Goal: Information Seeking & Learning: Find specific fact

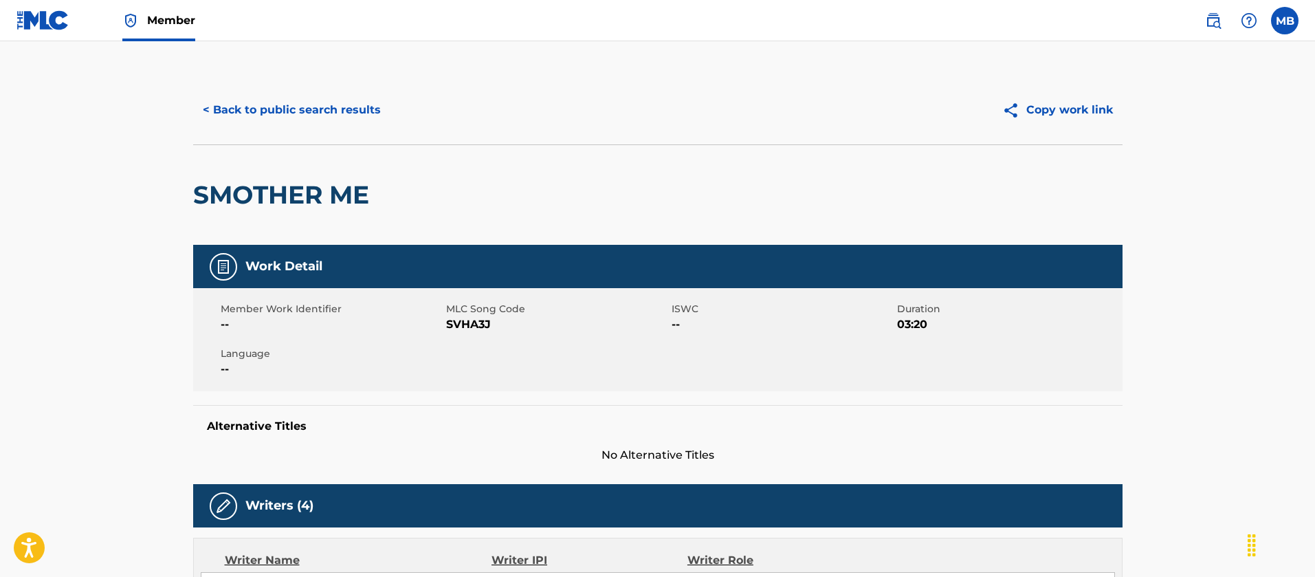
scroll to position [103, 0]
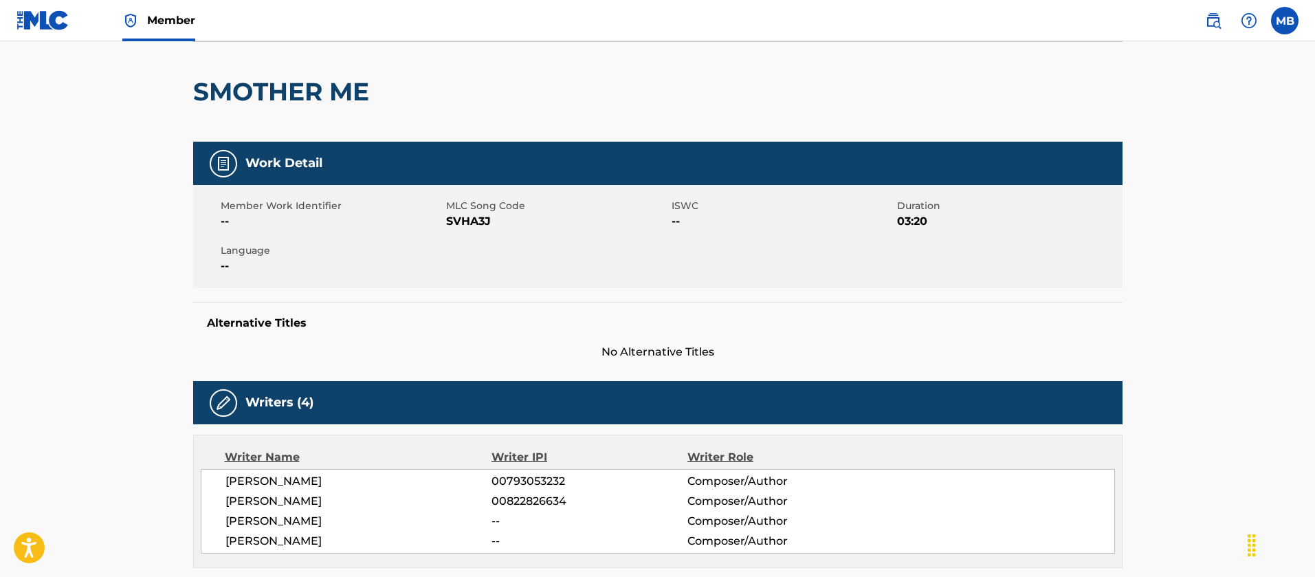
click at [1222, 24] on link at bounding box center [1213, 20] width 27 height 27
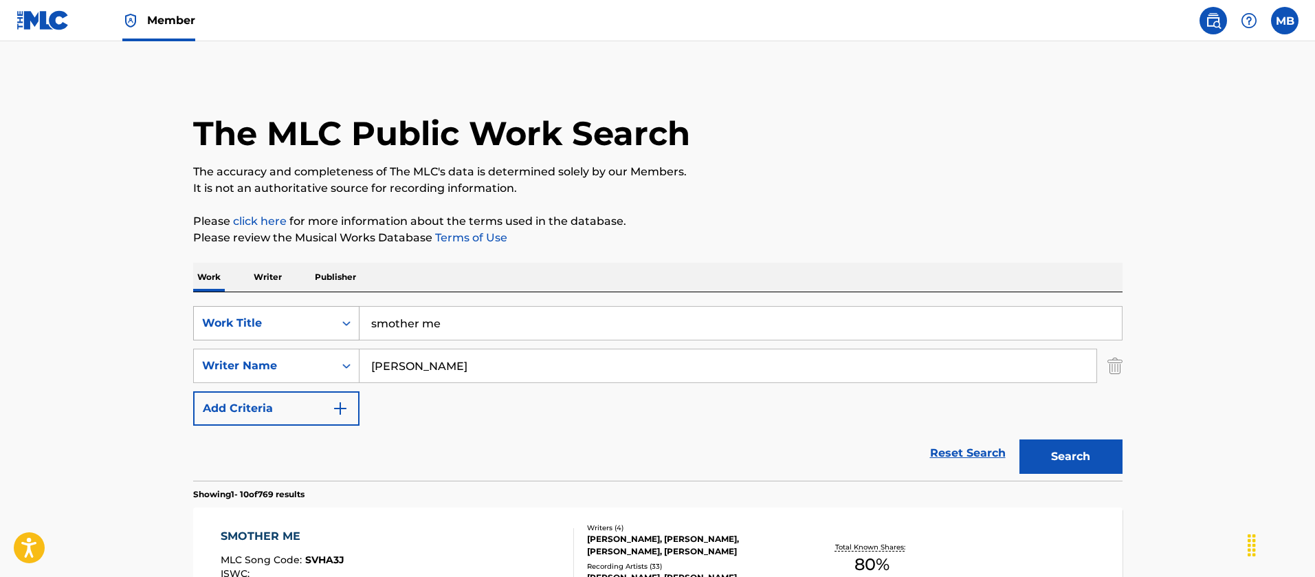
click at [270, 328] on div "Work Title" at bounding box center [264, 323] width 124 height 16
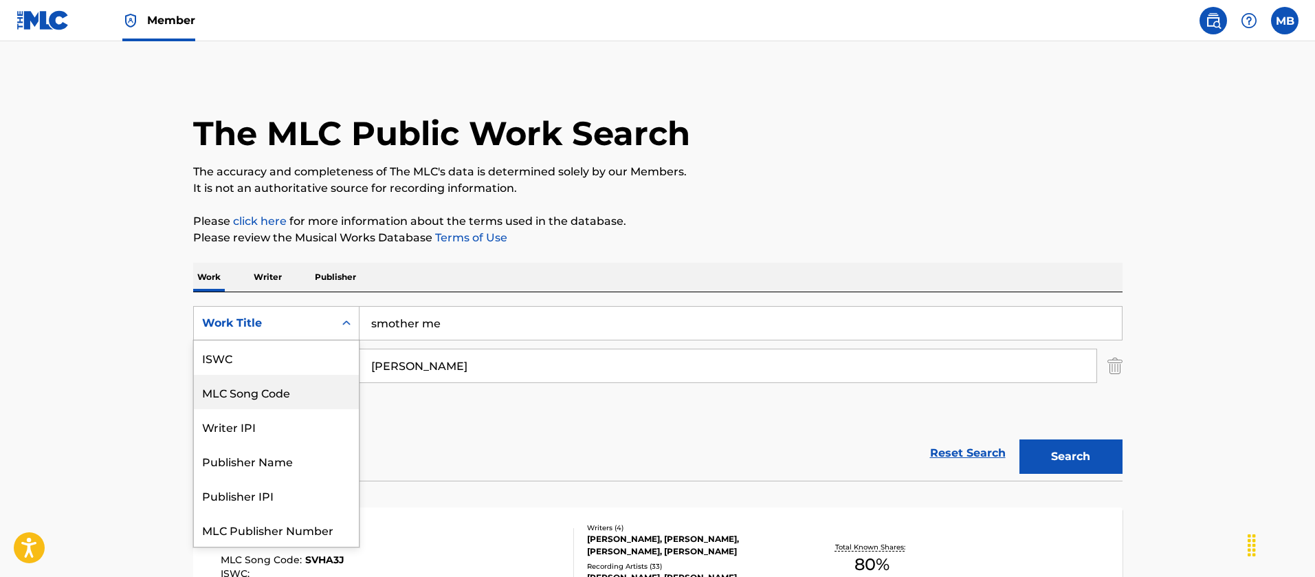
click at [266, 395] on div "MLC Song Code" at bounding box center [276, 392] width 165 height 34
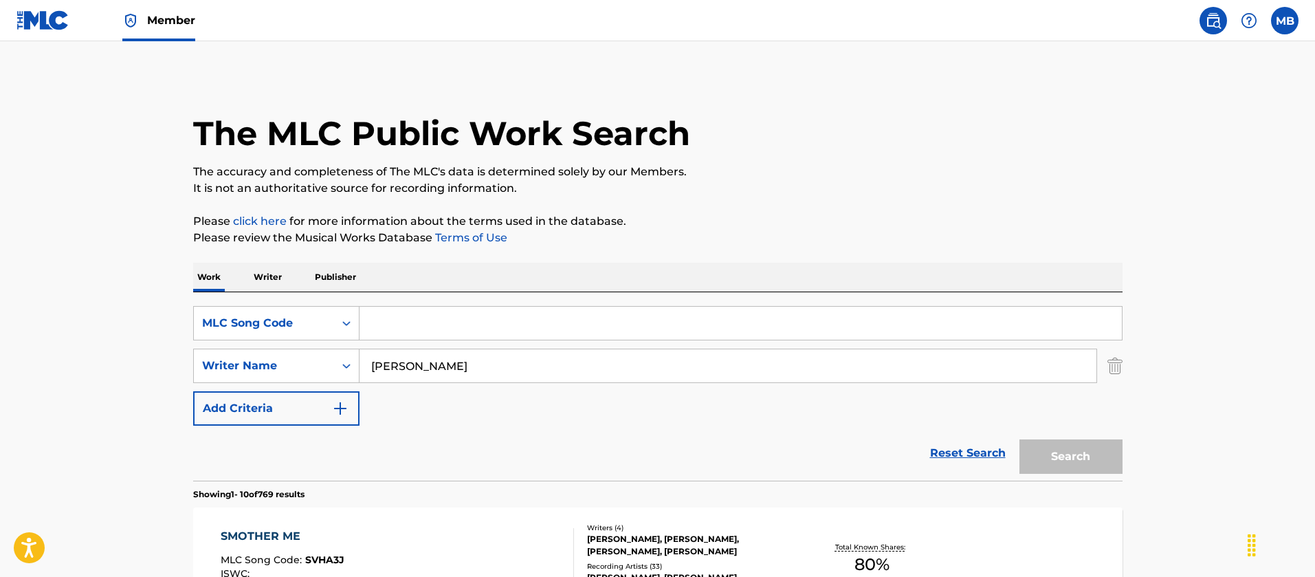
click at [643, 321] on input "Search Form" at bounding box center [741, 323] width 762 height 33
paste input "WB7RF9"
type input "WB7RF9"
click at [1020, 439] on button "Search" at bounding box center [1071, 456] width 103 height 34
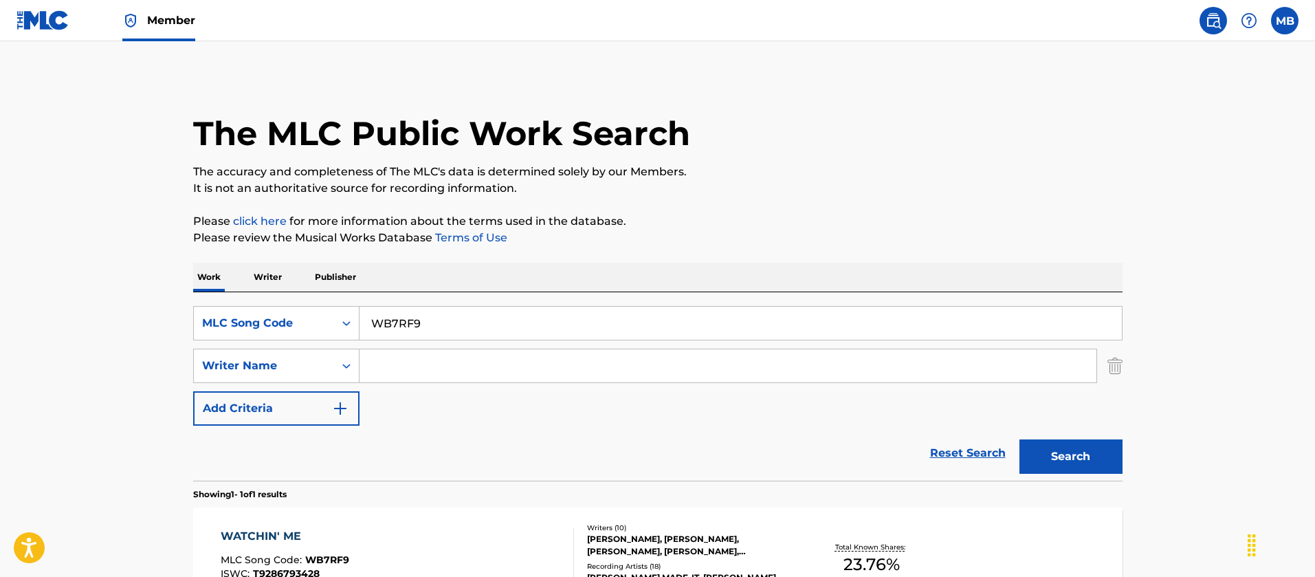
scroll to position [103, 0]
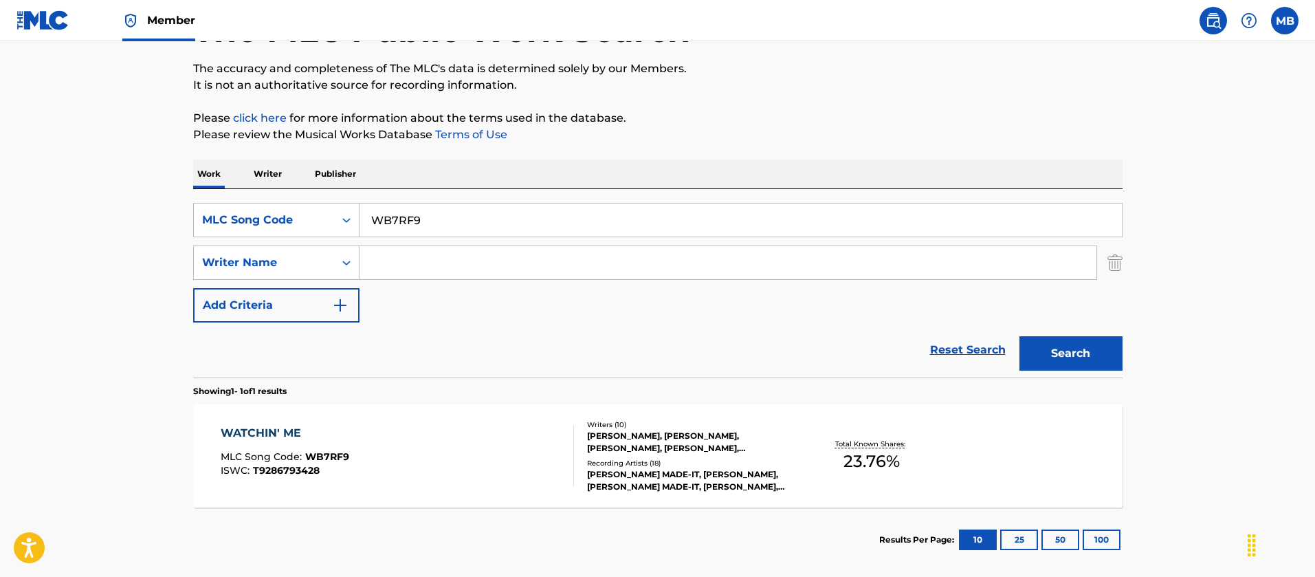
click at [520, 455] on div "WATCHIN' ME MLC Song Code : WB7RF9 ISWC : T9286793428" at bounding box center [397, 456] width 353 height 62
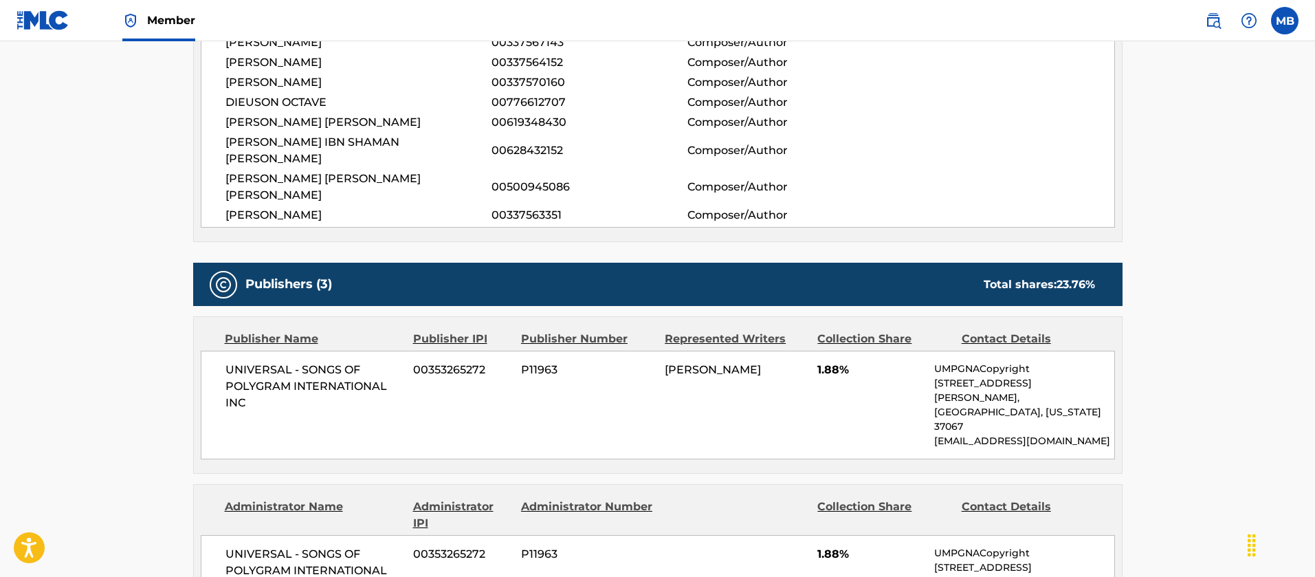
scroll to position [103, 0]
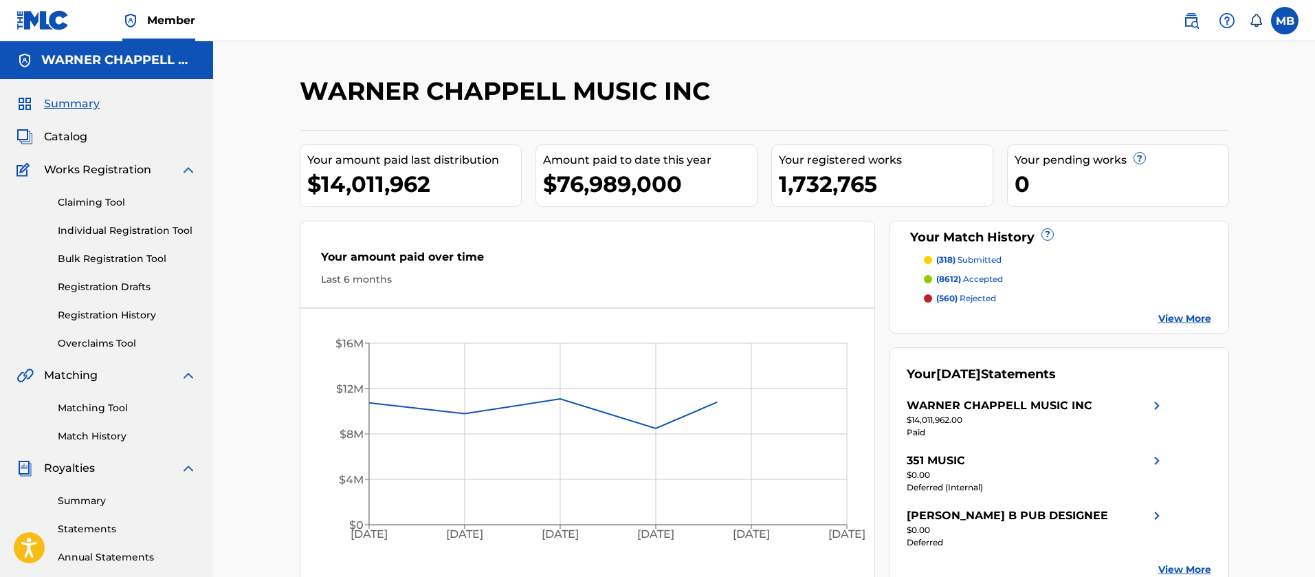
click at [1197, 27] on img at bounding box center [1191, 20] width 16 height 16
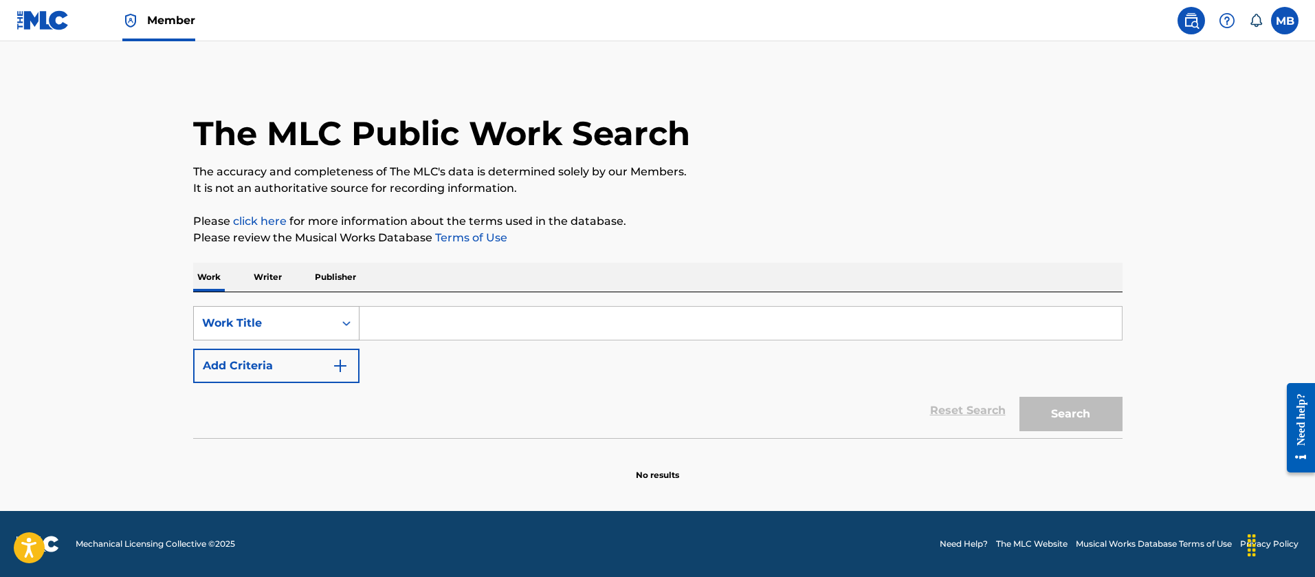
click at [313, 311] on div "Work Title" at bounding box center [264, 323] width 140 height 26
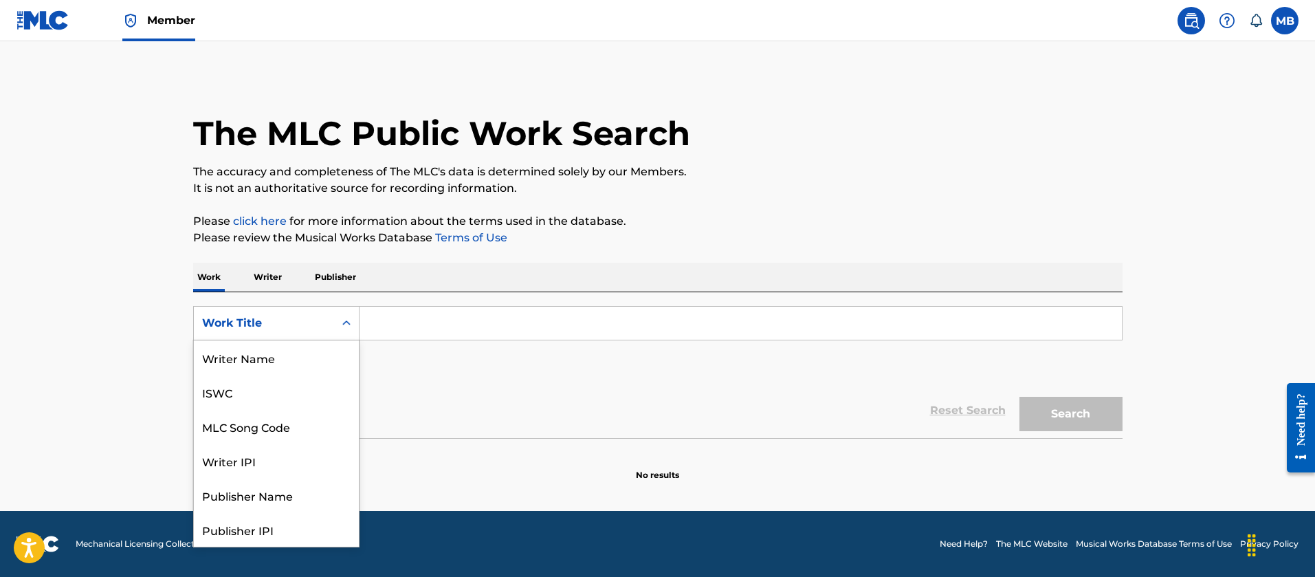
scroll to position [69, 0]
click at [298, 357] on div "MLC Song Code" at bounding box center [276, 357] width 165 height 34
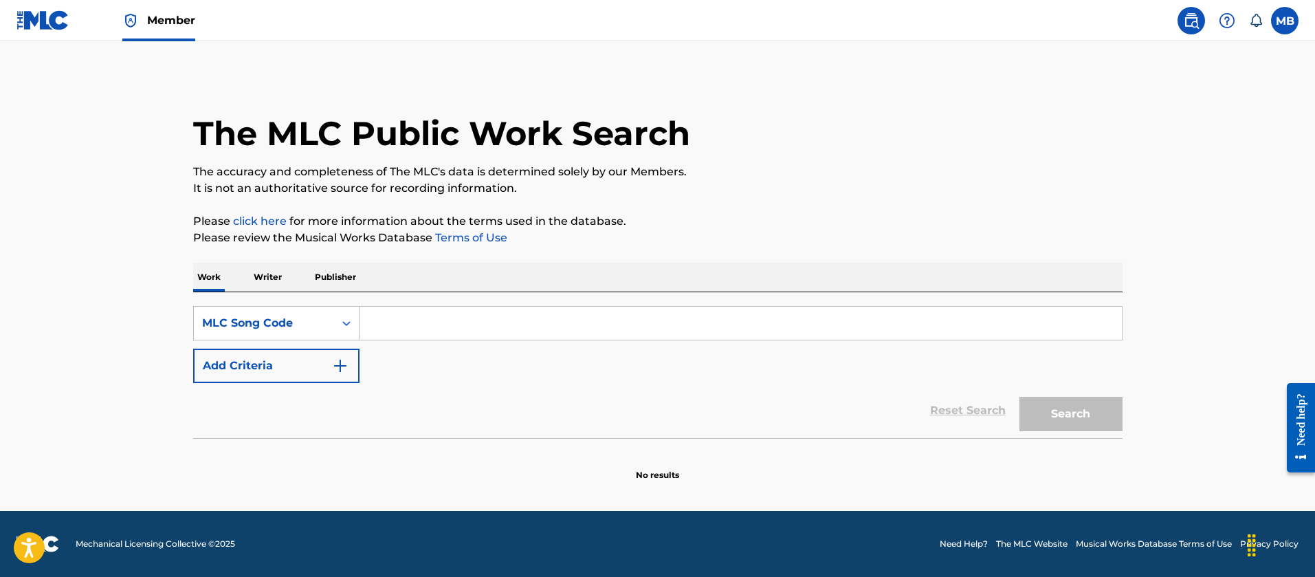
click at [455, 325] on input "Search Form" at bounding box center [741, 323] width 762 height 33
paste input "GA4SIP/GA2ITJ"
type input "GA4SIP"
click at [1020, 397] on button "Search" at bounding box center [1071, 414] width 103 height 34
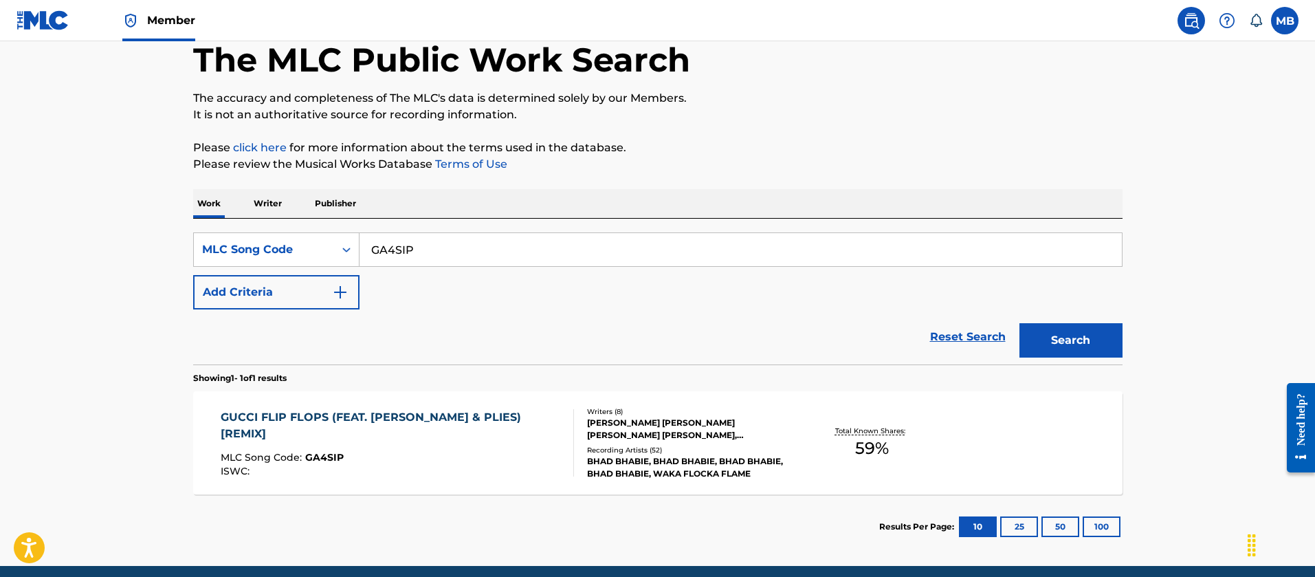
scroll to position [129, 0]
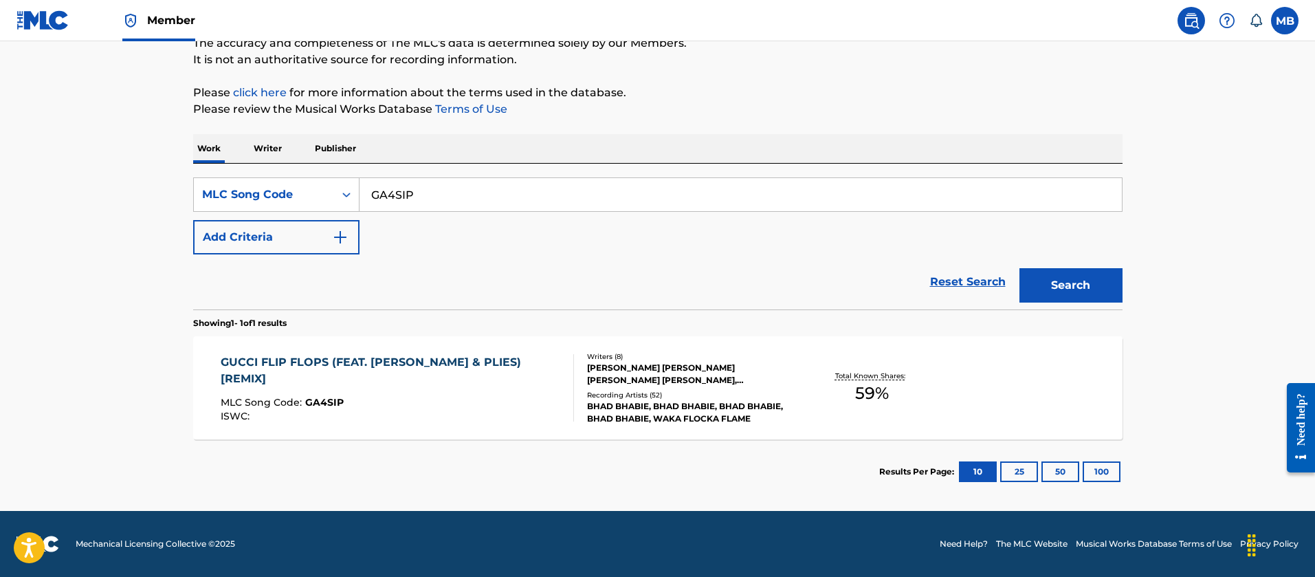
click at [477, 437] on div "GUCCI FLIP FLOPS (FEAT. [PERSON_NAME] & PLIES) [REMIX] MLC Song Code : GA4SIP I…" at bounding box center [657, 387] width 929 height 103
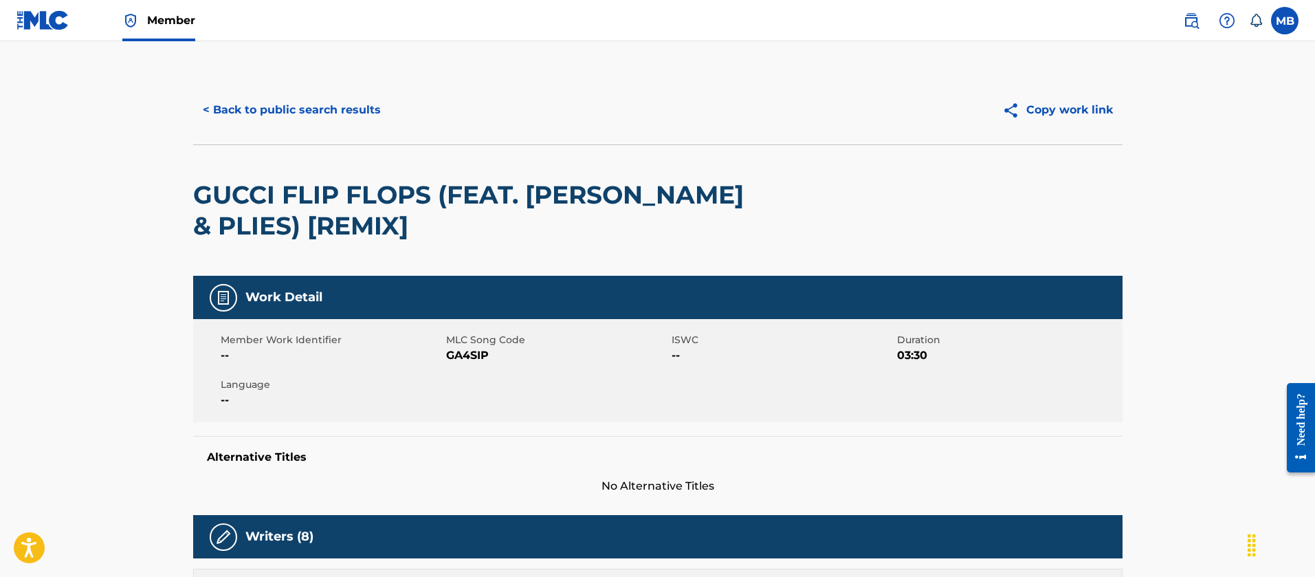
click at [294, 120] on button "< Back to public search results" at bounding box center [291, 110] width 197 height 34
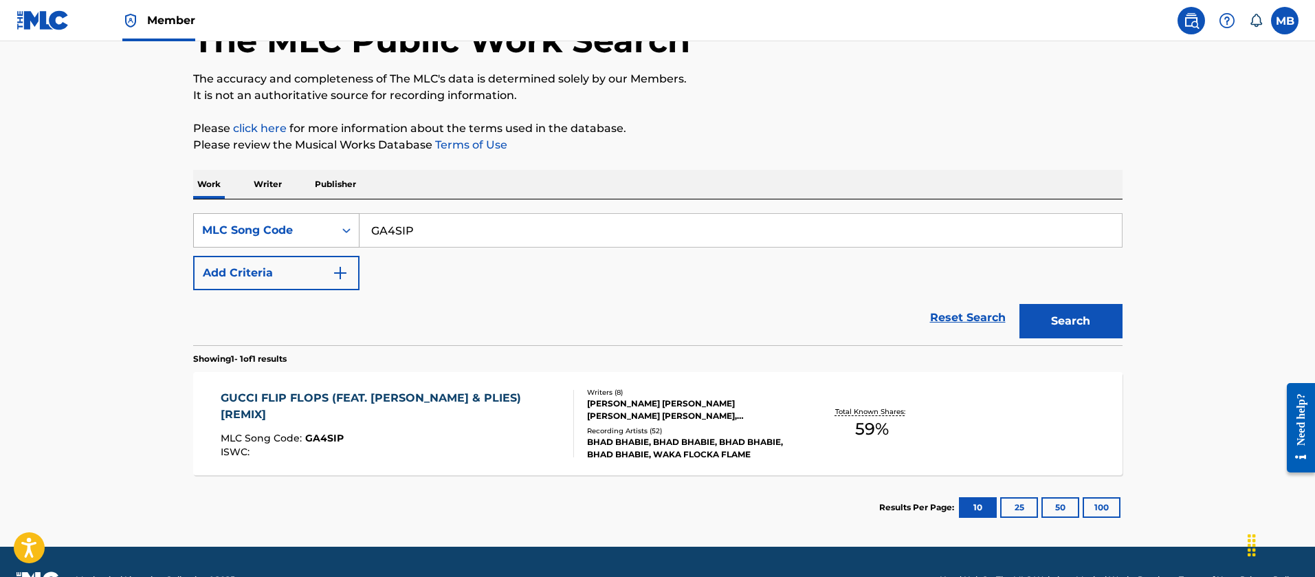
drag, startPoint x: 411, startPoint y: 228, endPoint x: 219, endPoint y: 219, distance: 192.0
click at [221, 223] on div "SearchWithCriteriadb313579-754d-4cfc-87cf-07bea274b2d3 MLC Song Code GA4SIP" at bounding box center [657, 230] width 929 height 34
paste input "/GA2ITJ"
type input "GA2ITJ"
click at [1020, 304] on button "Search" at bounding box center [1071, 321] width 103 height 34
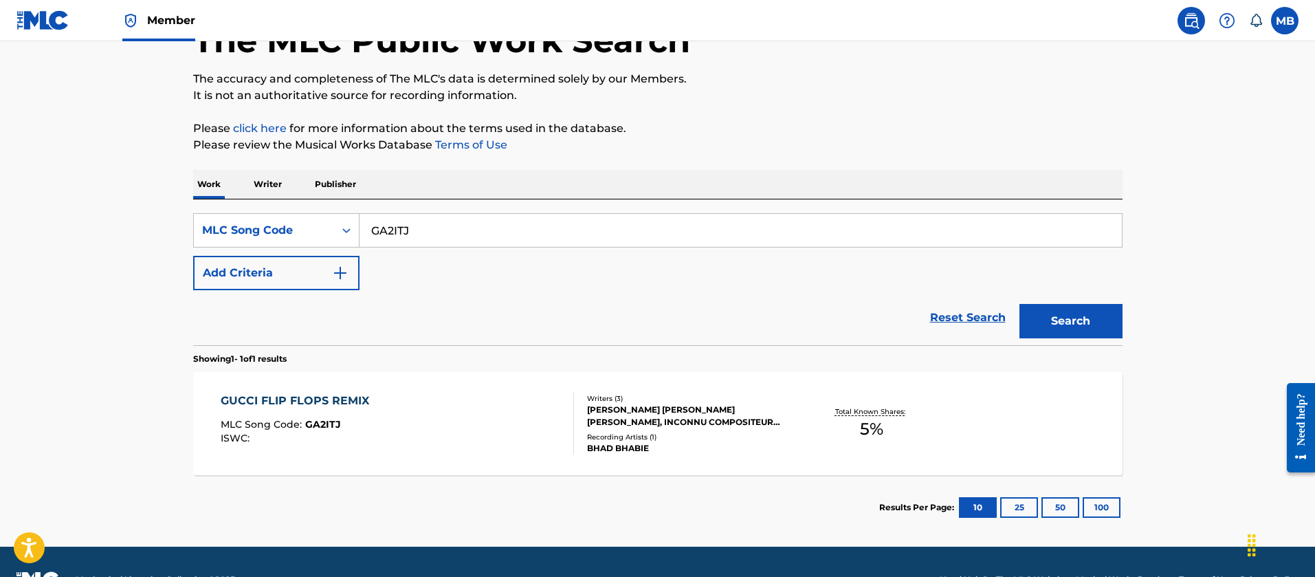
click at [435, 431] on div "GUCCI FLIP FLOPS REMIX MLC Song Code : GA2ITJ ISWC :" at bounding box center [397, 424] width 353 height 62
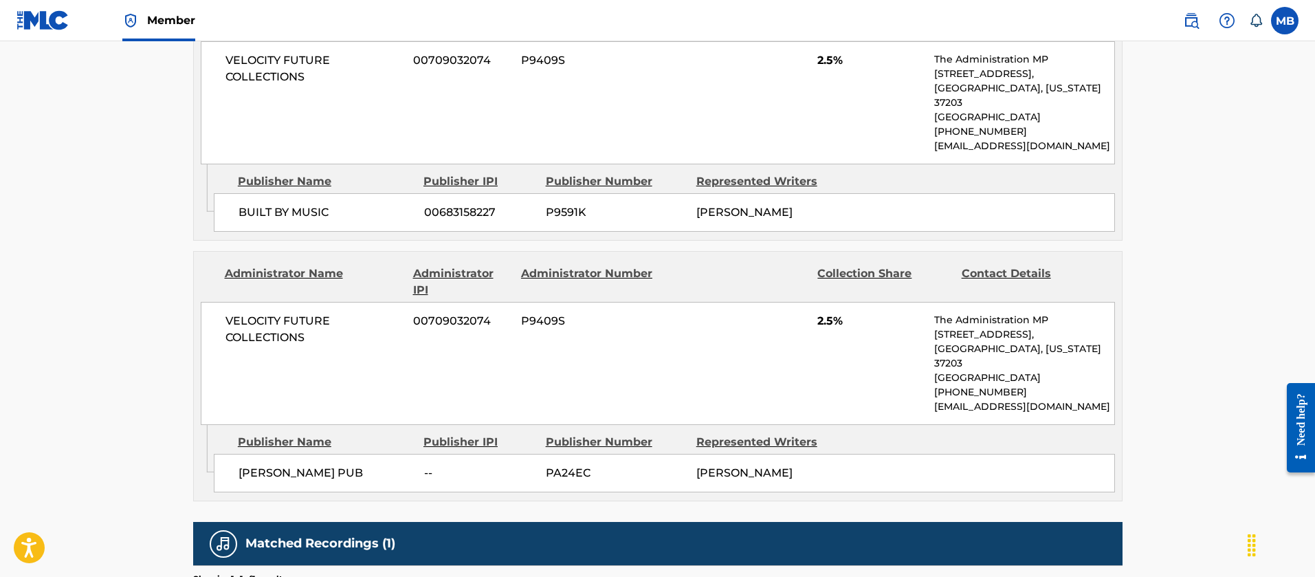
scroll to position [883, 0]
